Goal: Find specific page/section: Find specific page/section

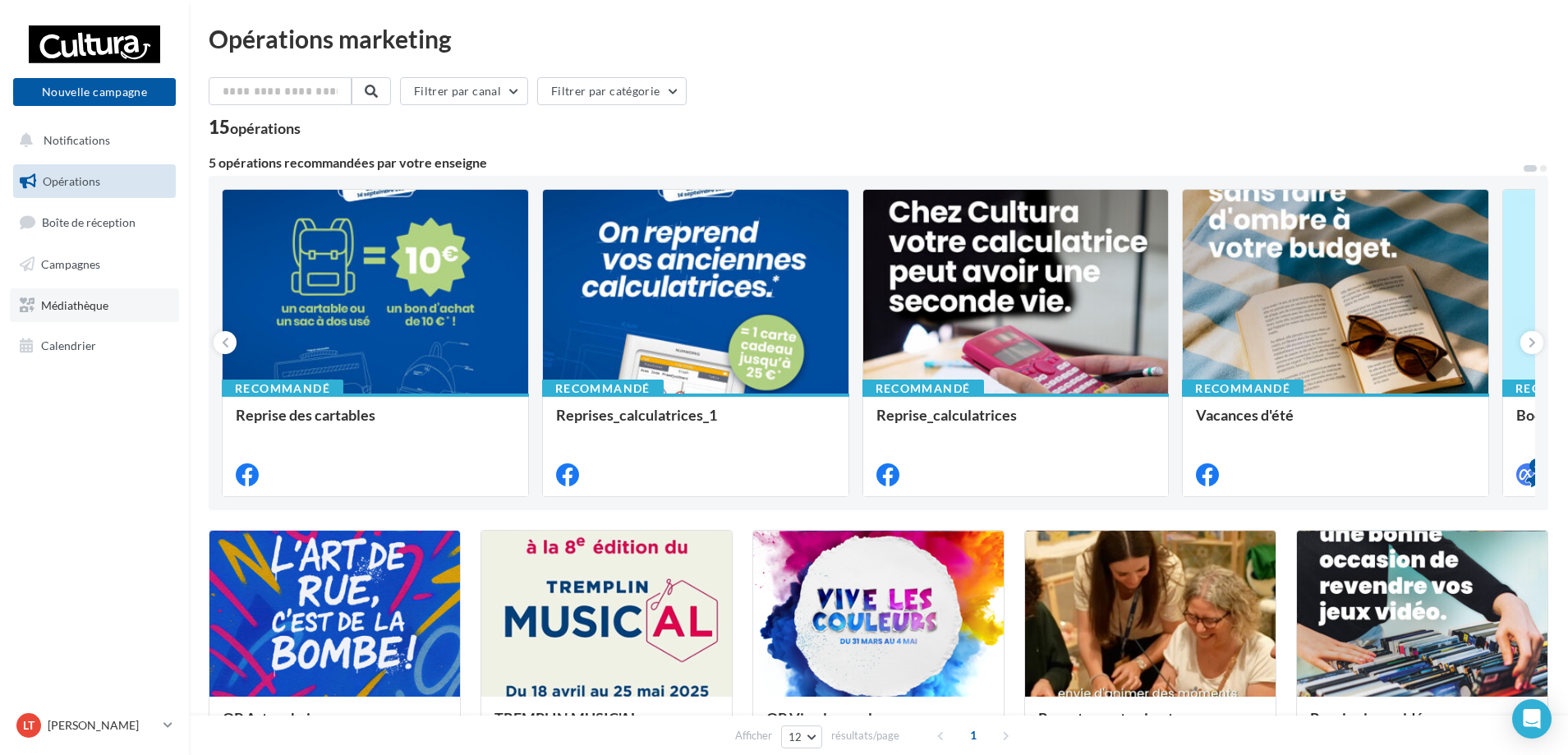
click at [74, 310] on span "Médiathèque" at bounding box center [74, 304] width 68 height 14
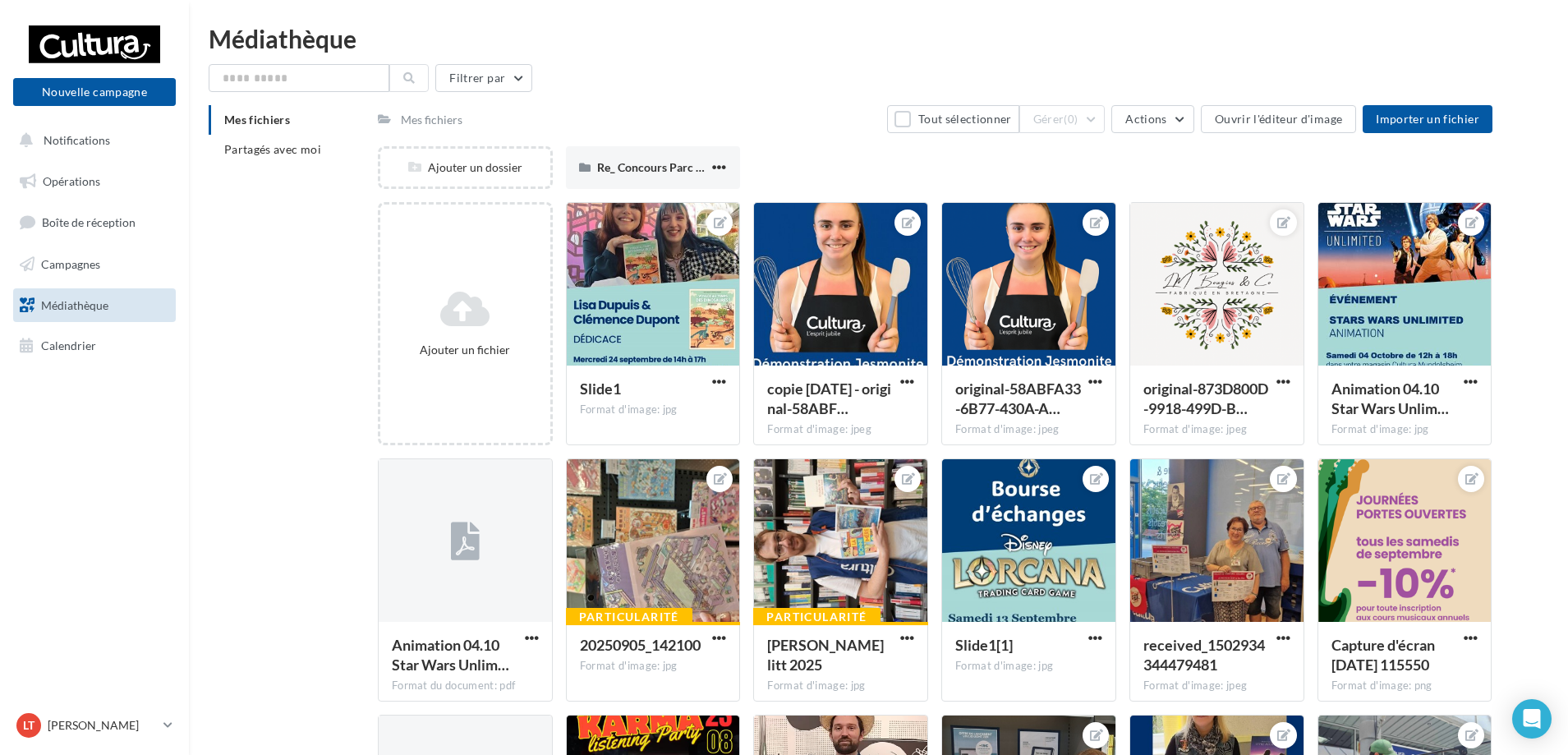
click at [435, 118] on div "Mes fichiers" at bounding box center [431, 120] width 61 height 16
click at [444, 123] on div "Mes fichiers" at bounding box center [431, 120] width 61 height 16
click at [1170, 127] on button "Actions" at bounding box center [1152, 118] width 82 height 28
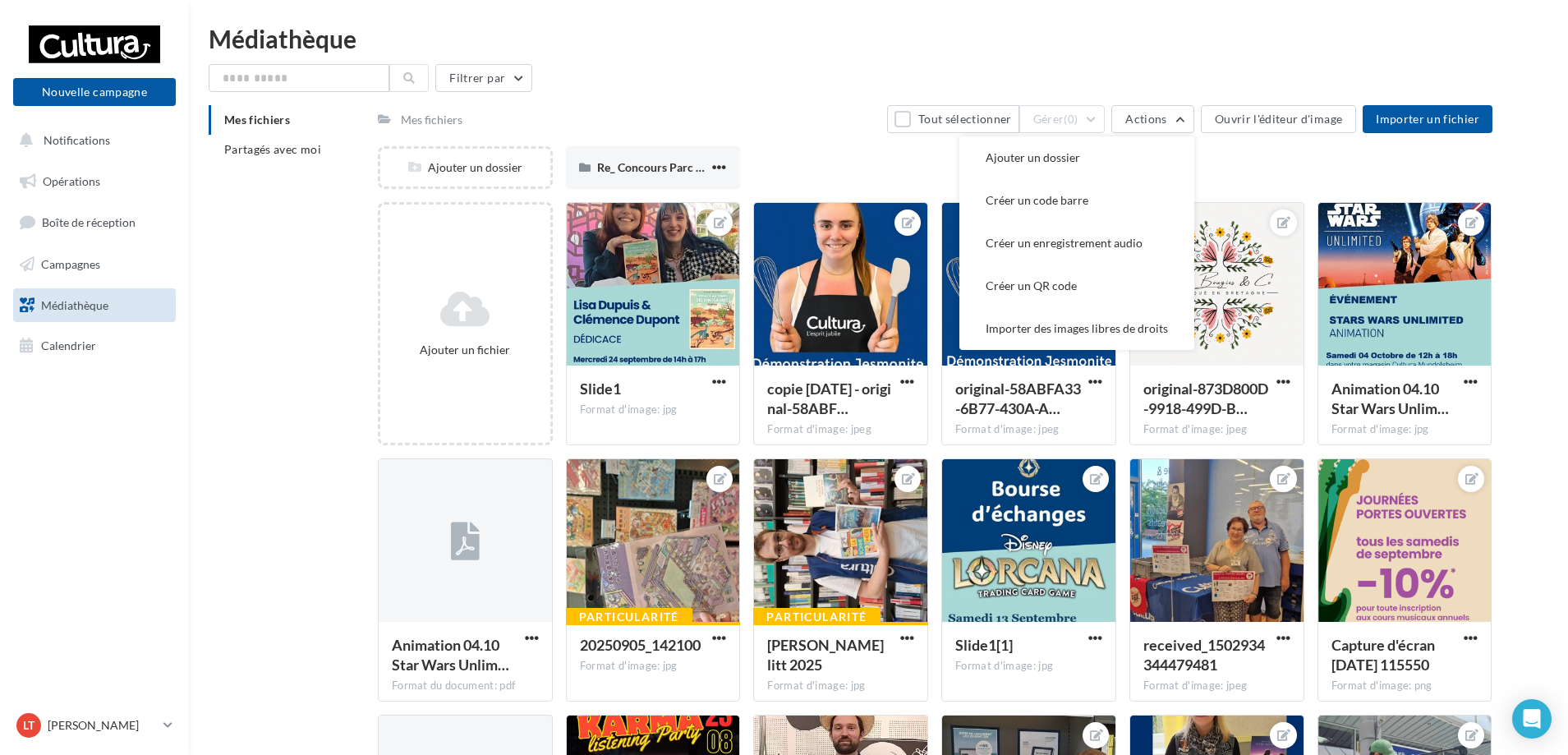
click at [1155, 39] on div "Médiathèque" at bounding box center [879, 38] width 1340 height 24
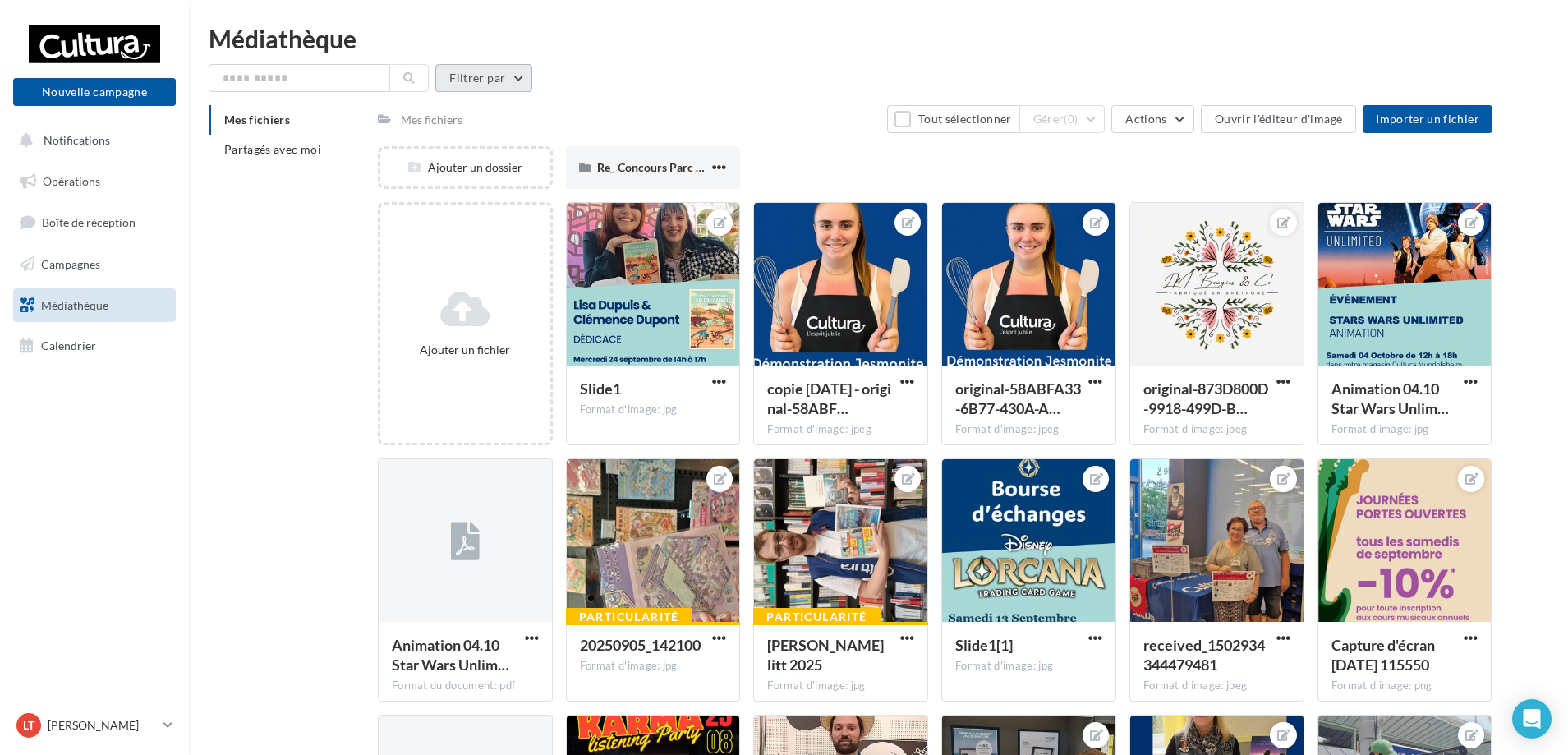
click at [457, 73] on button "Filtrer par" at bounding box center [484, 78] width 97 height 28
click at [447, 132] on button "Filtrer par type (7)" at bounding box center [371, 142] width 294 height 28
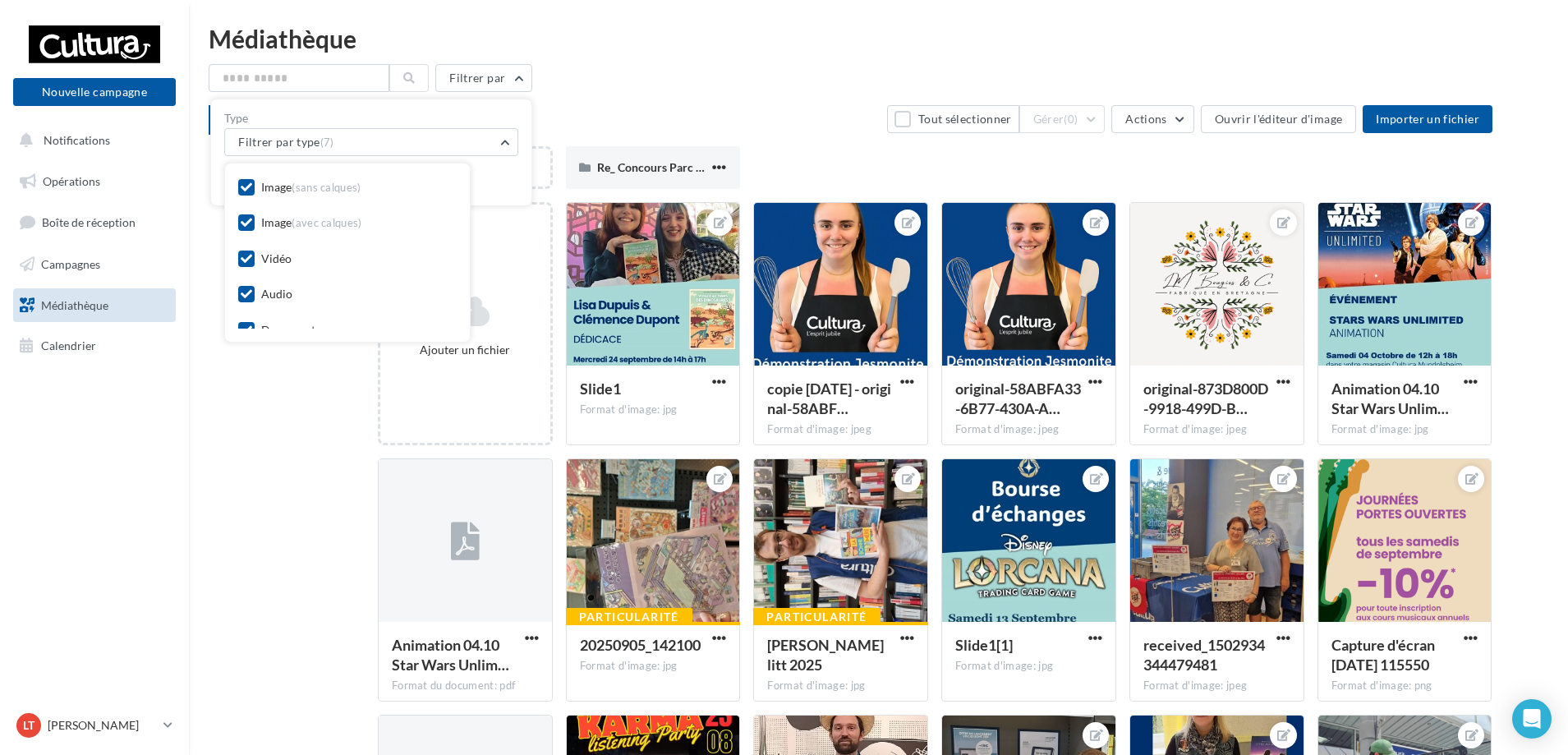
click at [288, 192] on div "Image (sans calques)" at bounding box center [311, 187] width 100 height 16
click at [274, 229] on div "Image (avec calques)" at bounding box center [312, 222] width 101 height 16
click at [261, 211] on div "Audio" at bounding box center [277, 209] width 32 height 16
drag, startPoint x: 265, startPoint y: 238, endPoint x: 276, endPoint y: 278, distance: 41.5
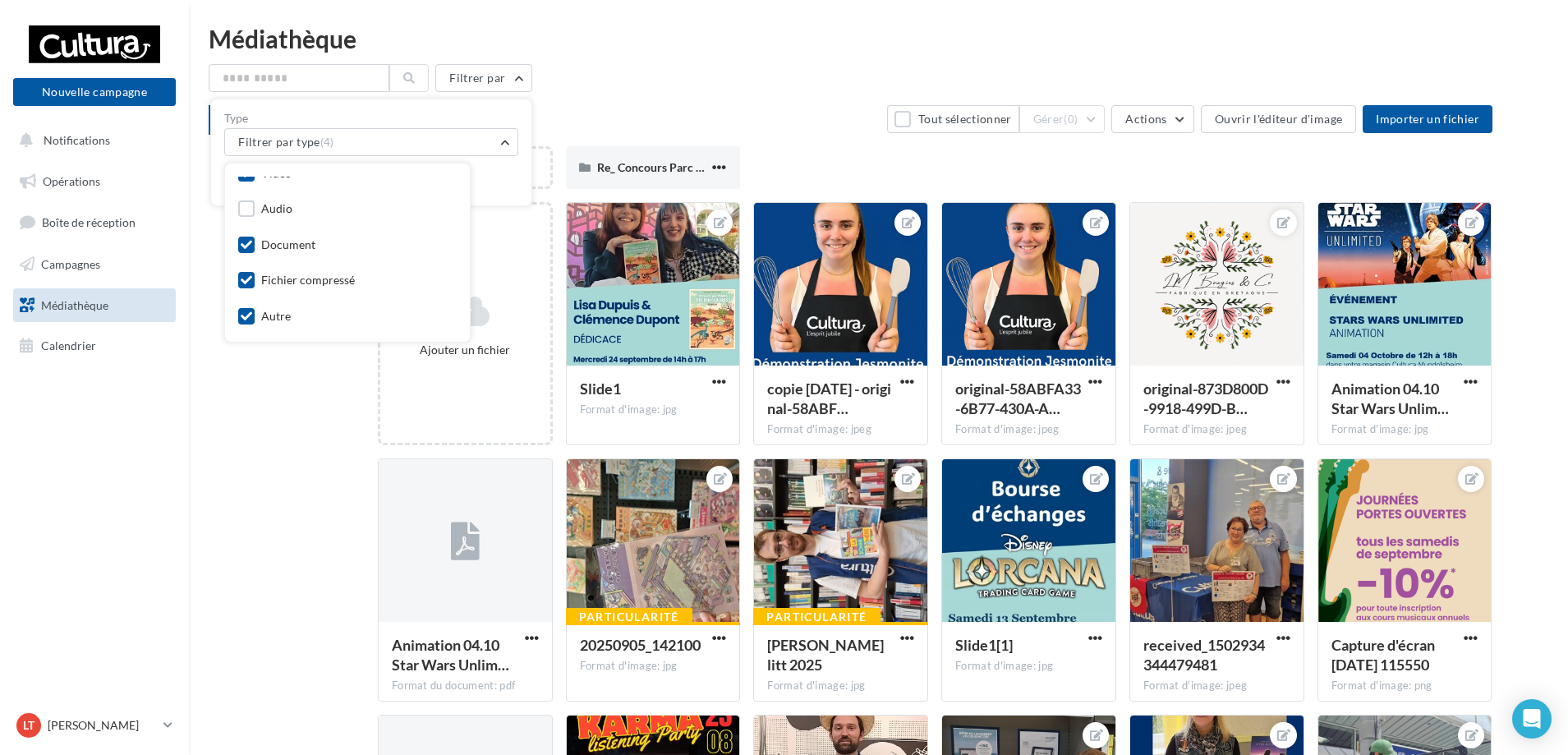
click at [265, 241] on div "Document" at bounding box center [288, 245] width 54 height 16
click at [277, 280] on div "Fichier compressé" at bounding box center [308, 280] width 94 height 16
click at [276, 316] on div "Autre" at bounding box center [276, 316] width 30 height 16
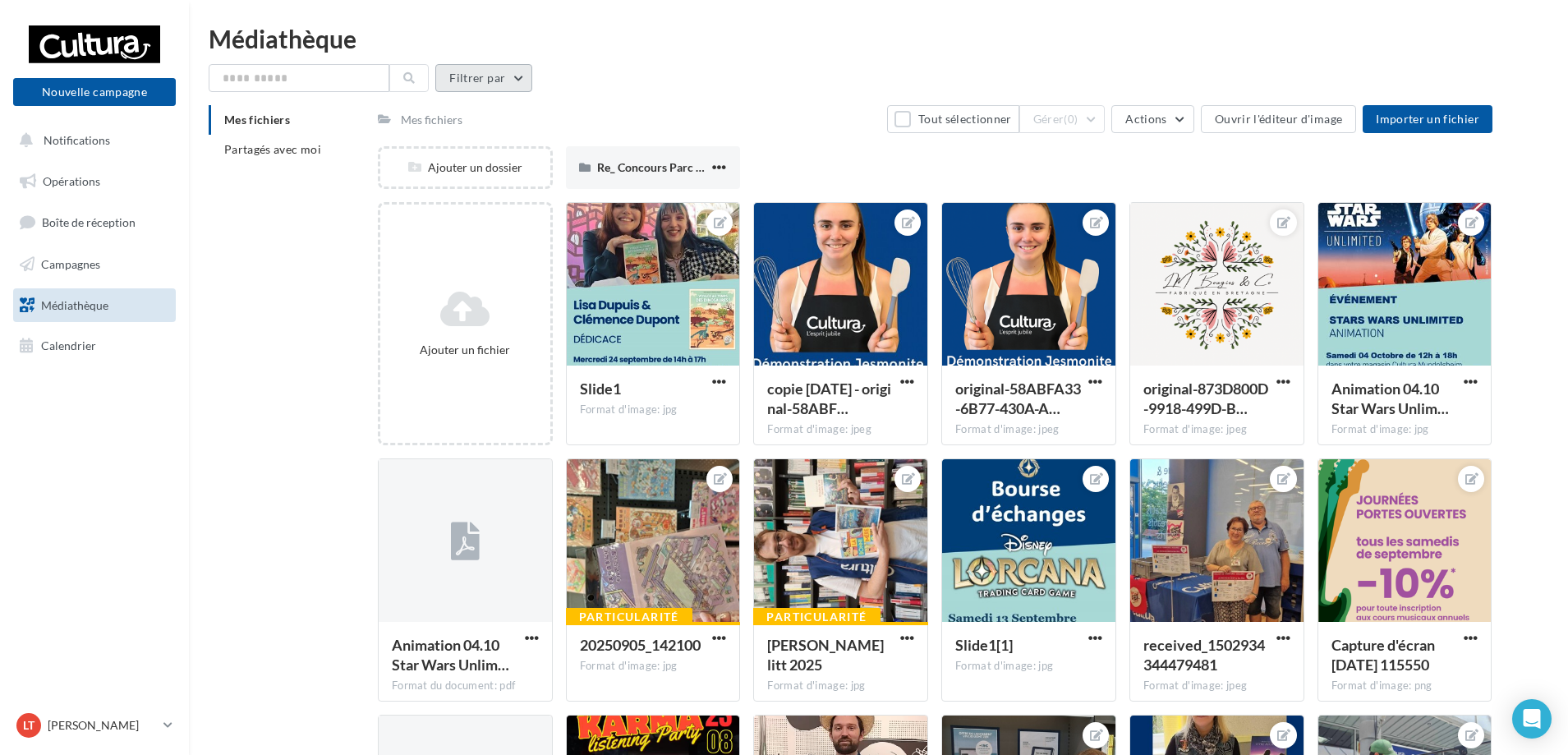
click at [506, 85] on button "Filtrer par" at bounding box center [484, 78] width 97 height 28
click at [376, 139] on button "Filtrer par type (7)" at bounding box center [371, 142] width 294 height 28
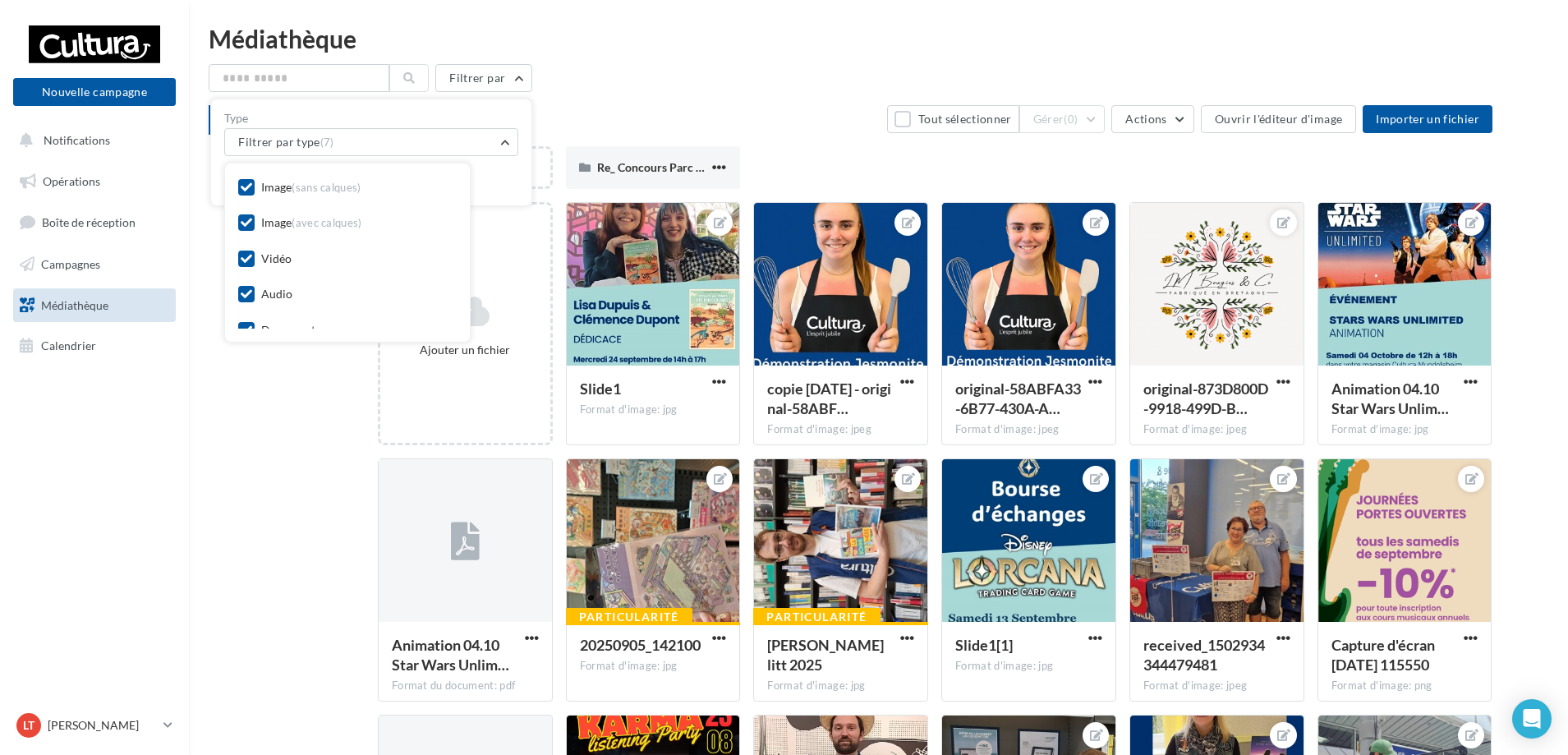
drag, startPoint x: 286, startPoint y: 219, endPoint x: 282, endPoint y: 206, distance: 13.6
click at [286, 220] on div "Image (avec calques)" at bounding box center [312, 222] width 101 height 16
click at [281, 192] on div "Image (sans calques)" at bounding box center [311, 187] width 100 height 16
click at [279, 292] on div "Audio" at bounding box center [277, 294] width 32 height 16
click at [297, 241] on div "Document" at bounding box center [288, 245] width 54 height 16
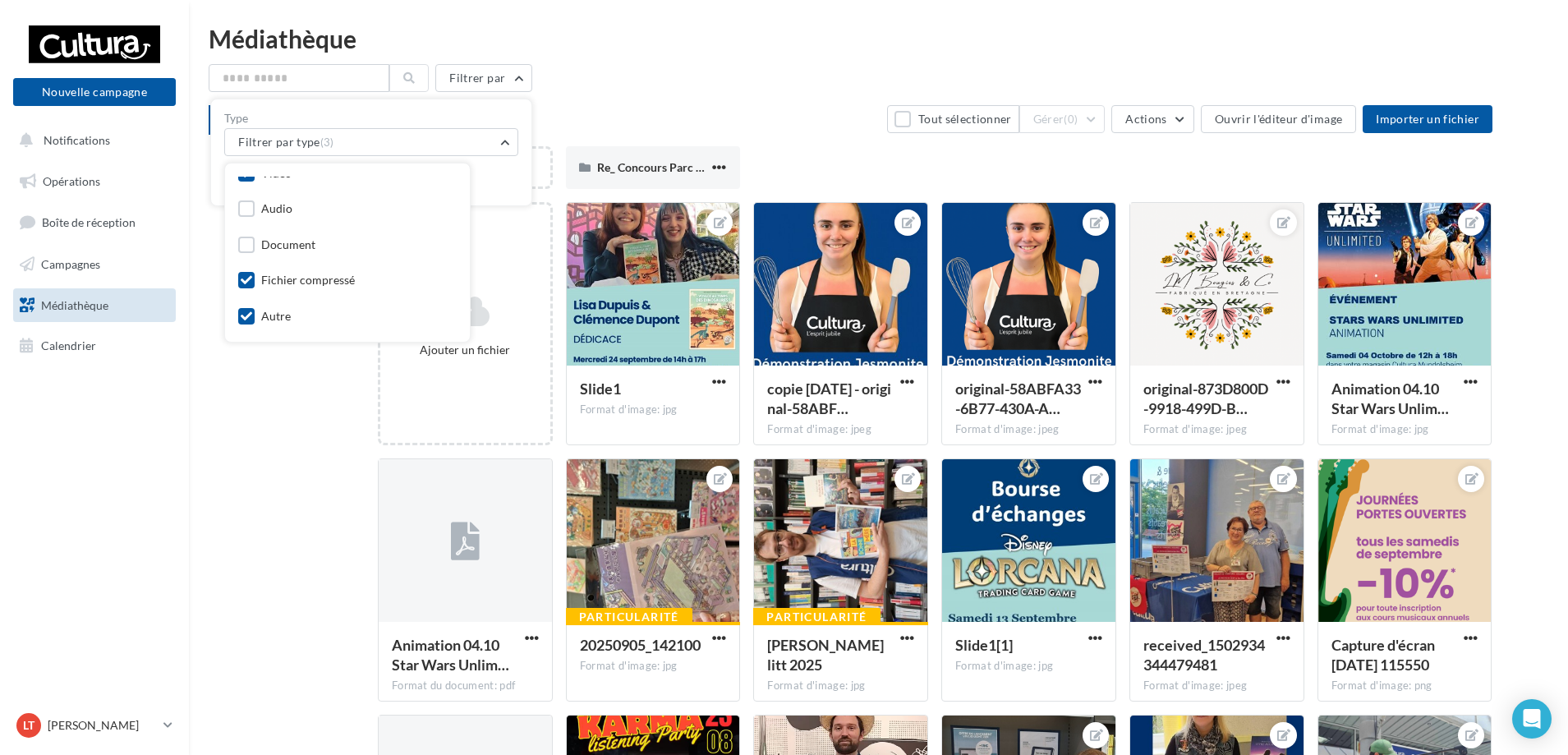
drag, startPoint x: 297, startPoint y: 286, endPoint x: 288, endPoint y: 312, distance: 27.5
click at [297, 288] on div "Fichier compressé" at bounding box center [308, 280] width 94 height 16
click at [288, 313] on div "Autre" at bounding box center [347, 316] width 219 height 23
click at [256, 322] on div "Autre" at bounding box center [264, 318] width 52 height 21
click at [238, 319] on label at bounding box center [246, 316] width 16 height 16
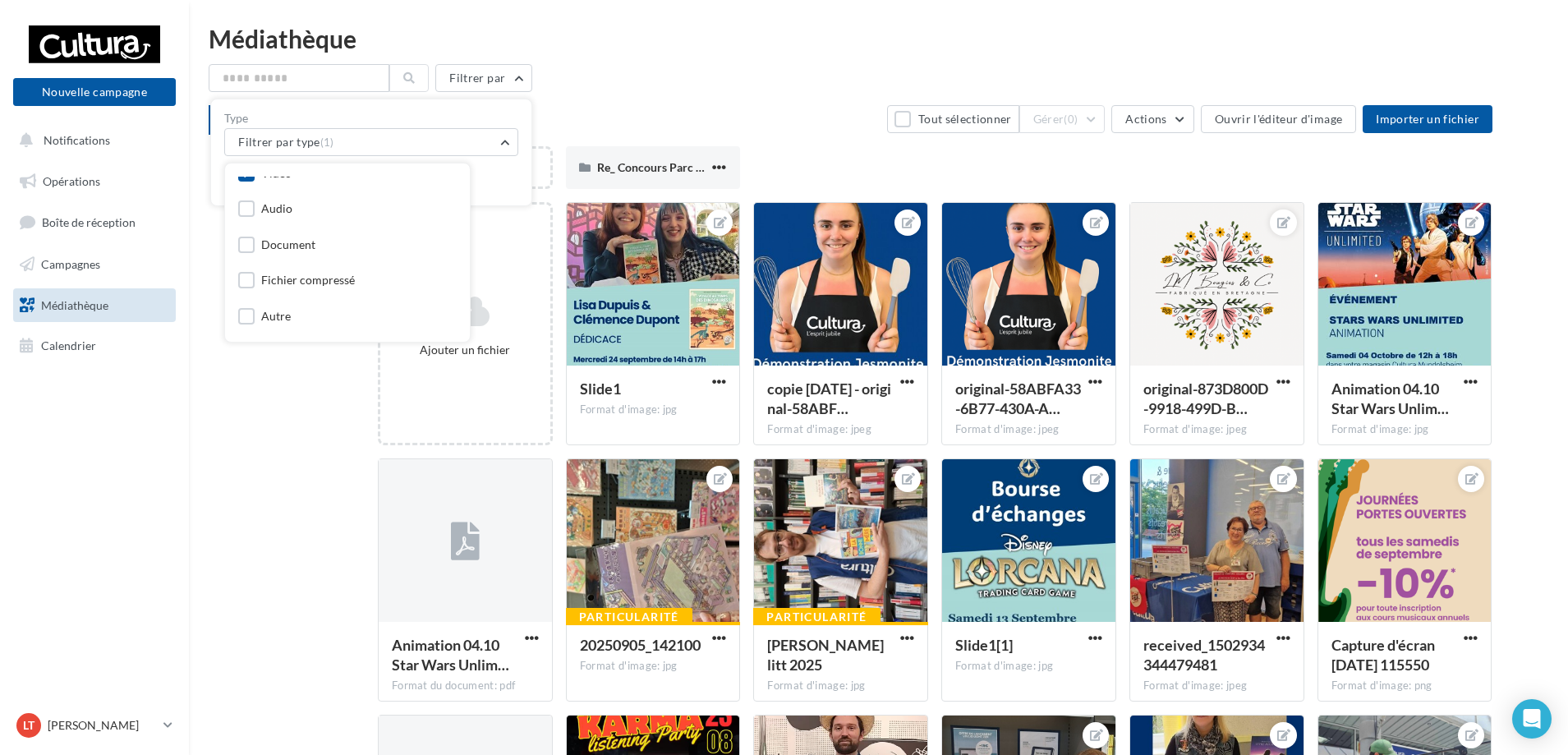
click at [499, 165] on div "Réinitialiser Appliquer" at bounding box center [371, 175] width 294 height 36
click at [388, 184] on button "Appliquer" at bounding box center [411, 180] width 68 height 23
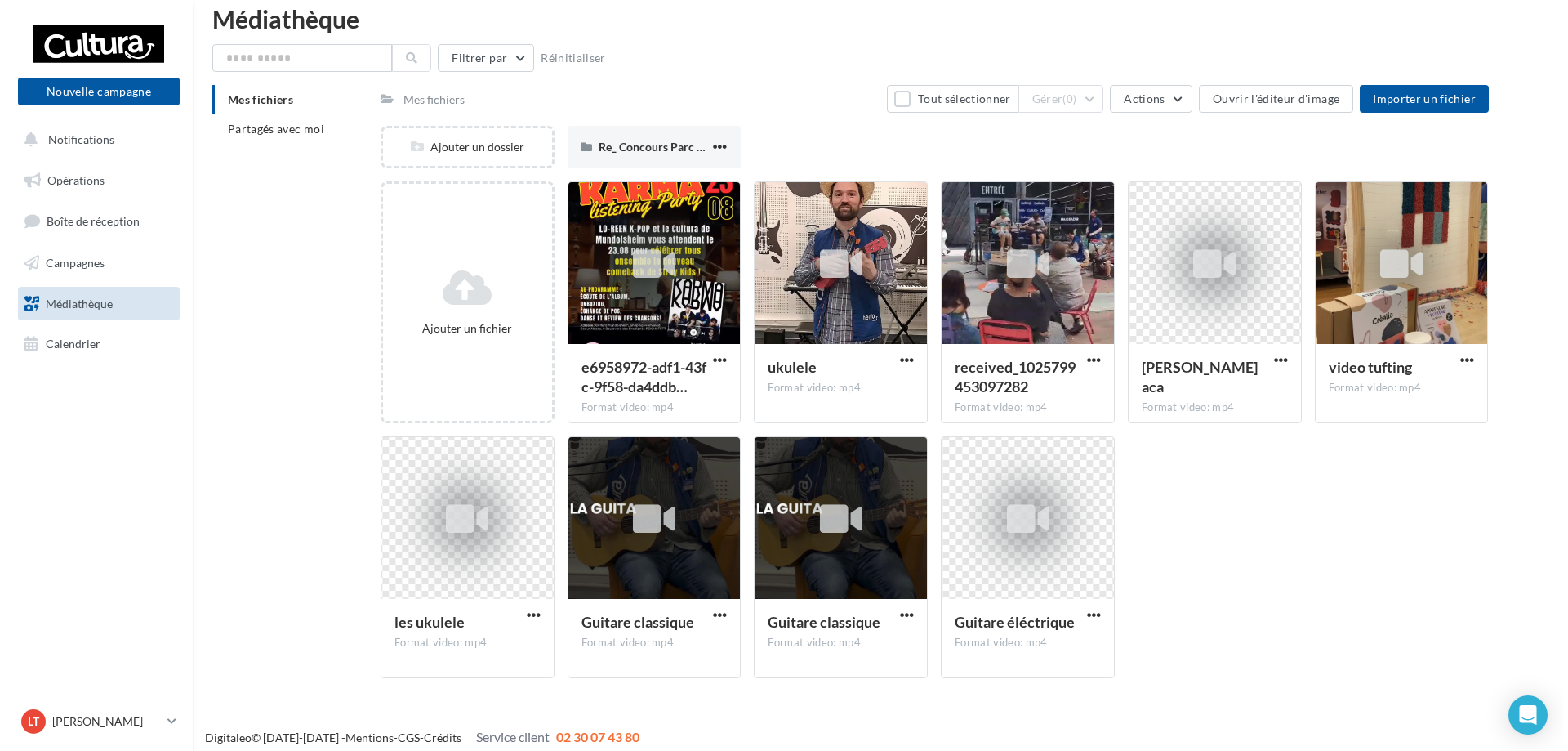
scroll to position [31, 0]
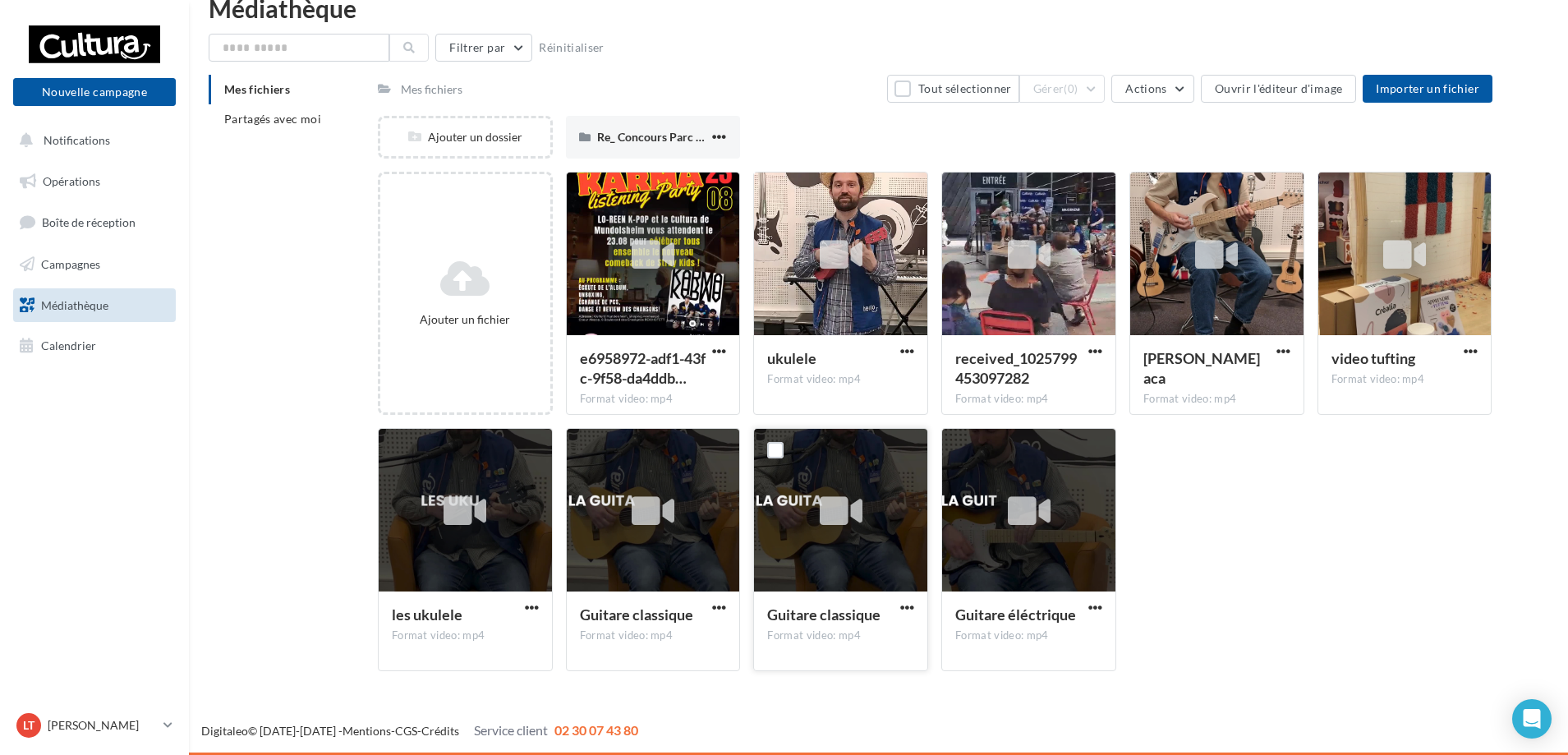
click at [840, 505] on icon at bounding box center [841, 511] width 43 height 38
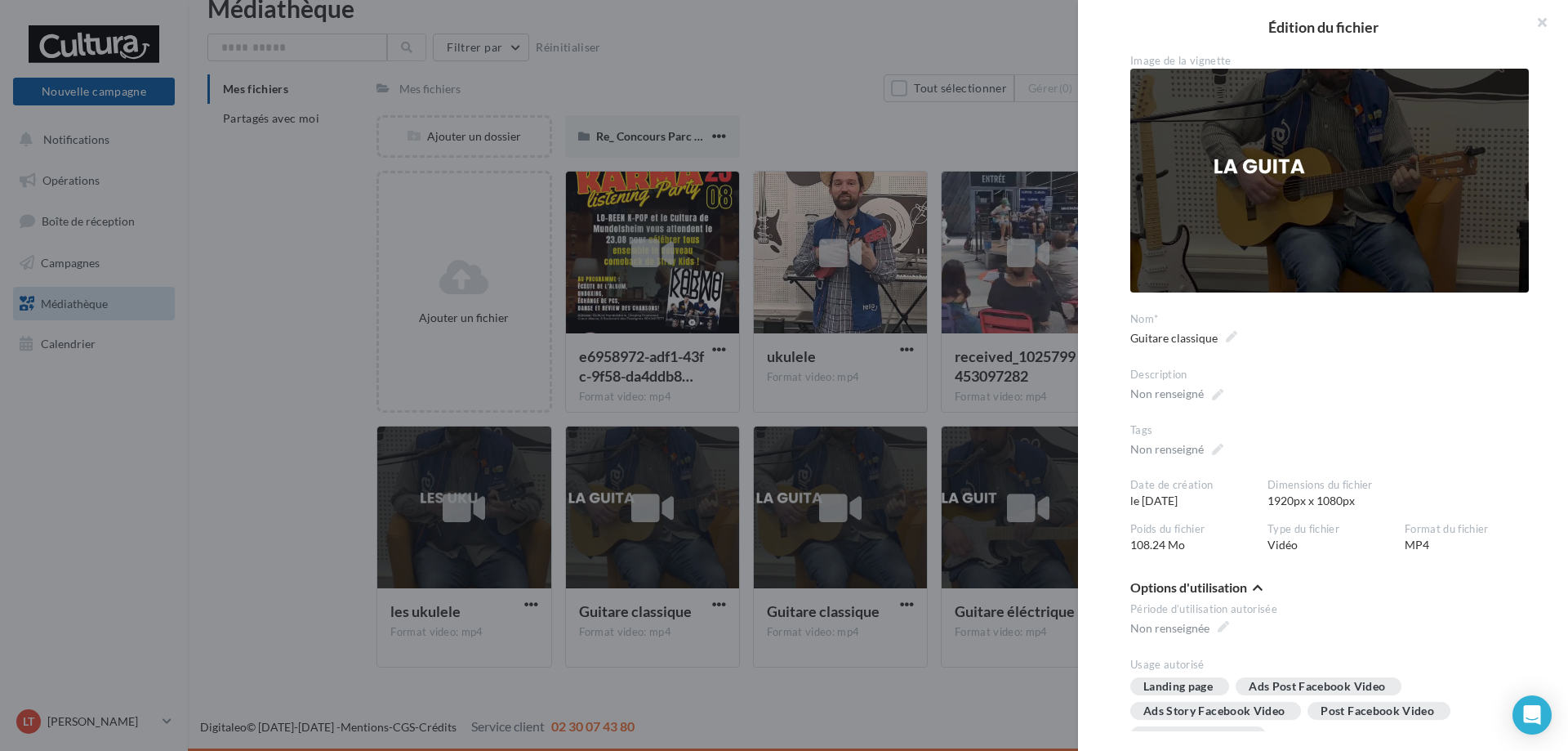
click at [1263, 219] on img at bounding box center [1329, 181] width 398 height 225
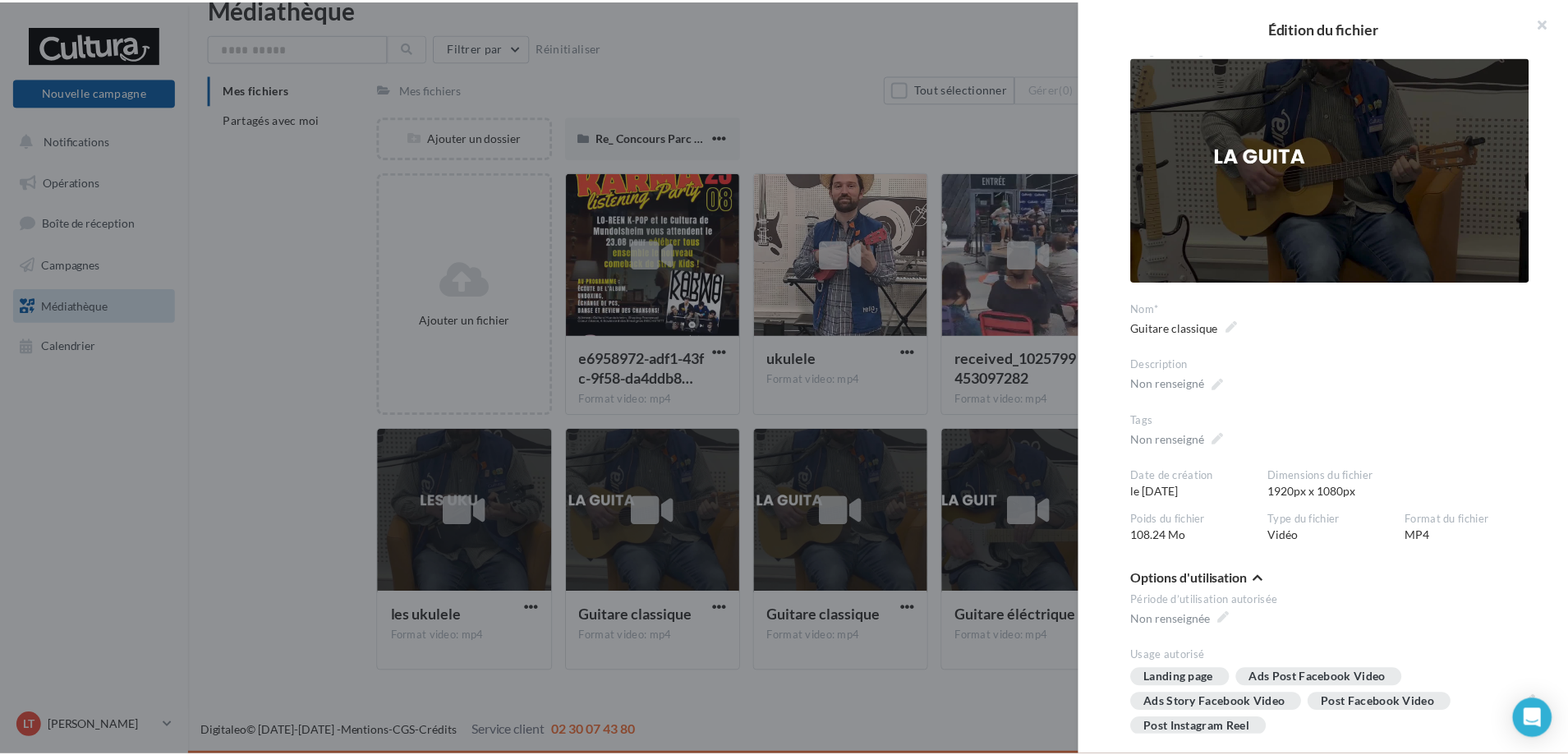
scroll to position [0, 0]
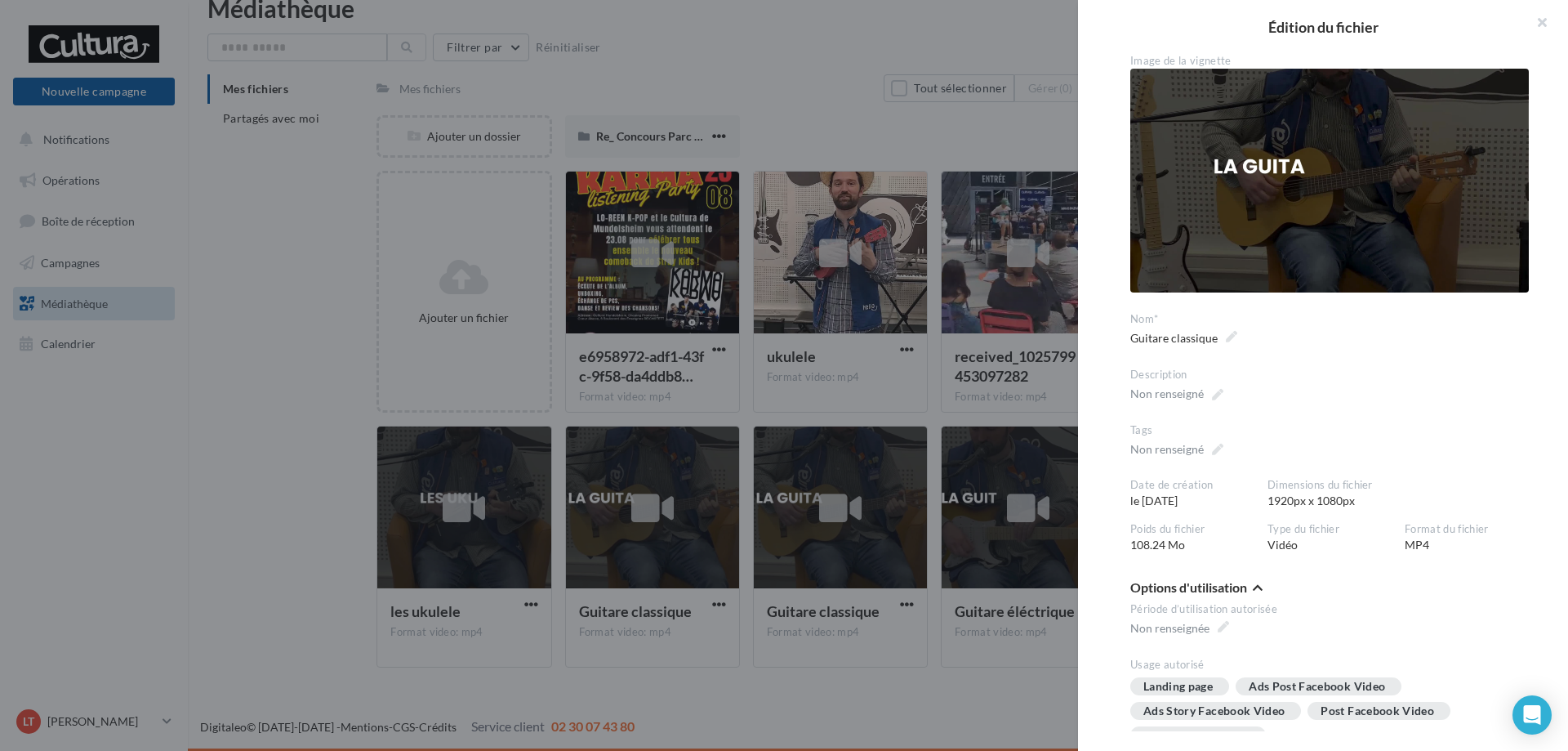
click at [1309, 202] on img at bounding box center [1329, 181] width 398 height 225
click at [1545, 22] on button "button" at bounding box center [1536, 24] width 66 height 49
